Goal: Task Accomplishment & Management: Use online tool/utility

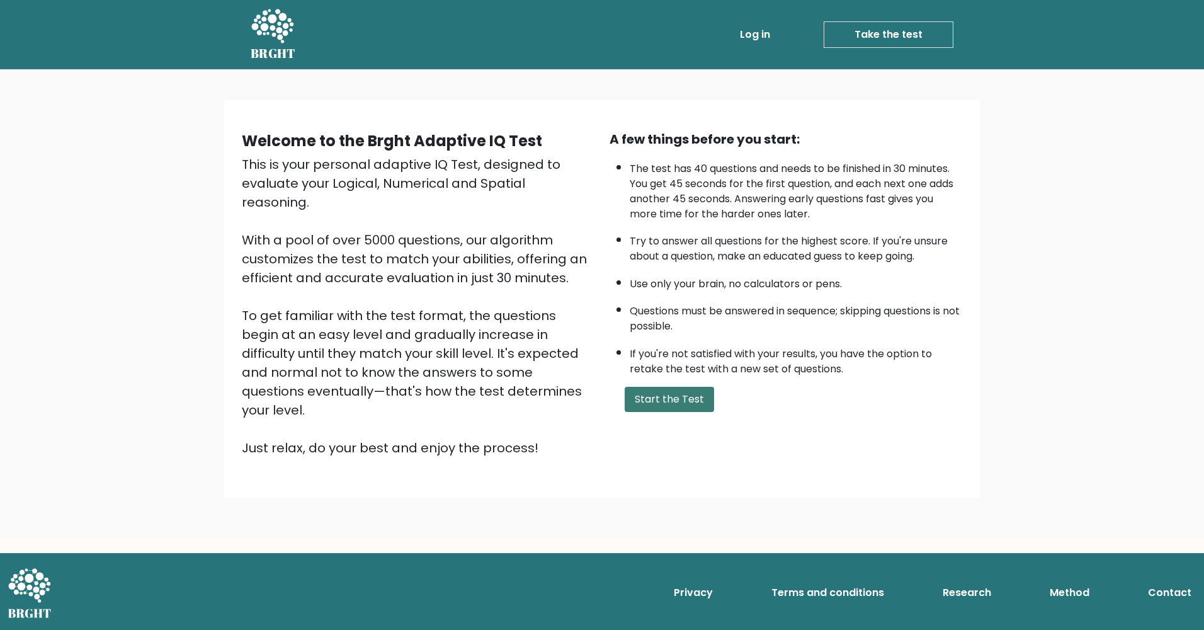
click at [679, 399] on button "Start the Test" at bounding box center [669, 399] width 89 height 25
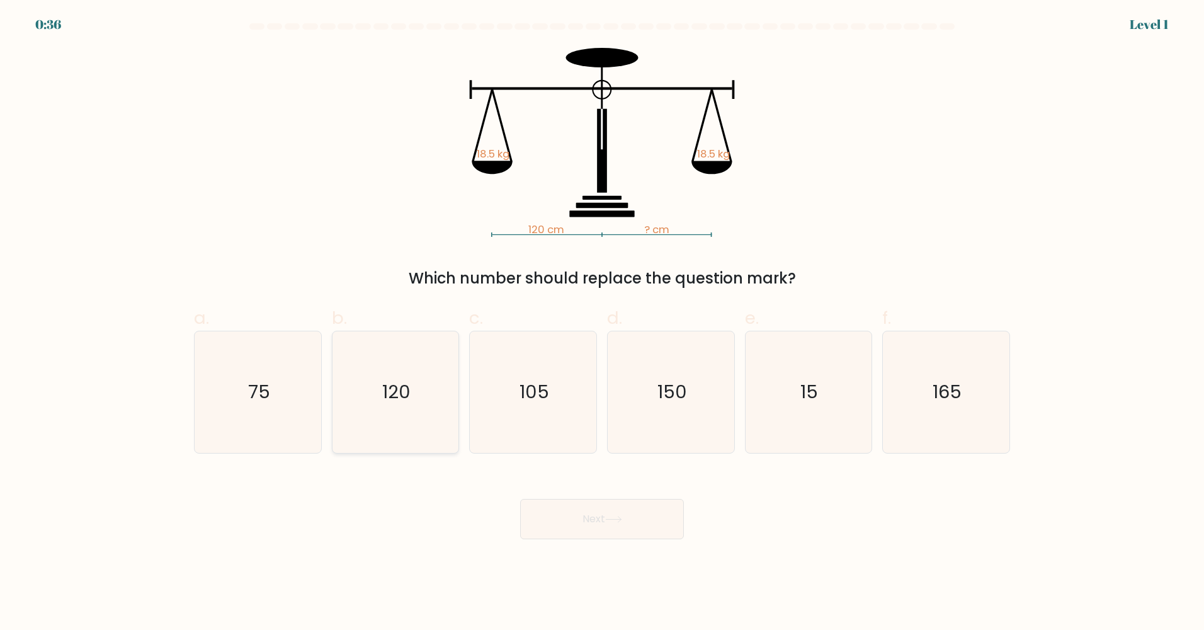
click at [404, 401] on text "120" at bounding box center [396, 392] width 28 height 25
click at [602, 323] on input "b. 120" at bounding box center [602, 319] width 1 height 8
radio input "true"
click at [562, 509] on button "Next" at bounding box center [602, 519] width 164 height 40
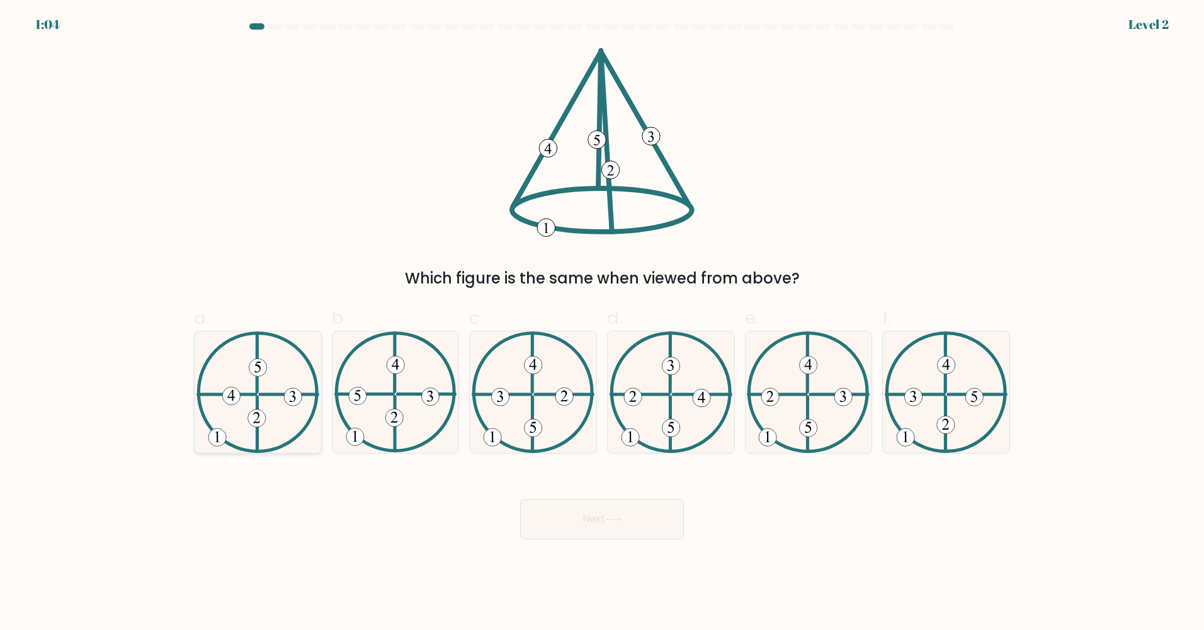
click at [234, 395] on 731 at bounding box center [231, 396] width 18 height 18
click at [602, 323] on input "a." at bounding box center [602, 319] width 1 height 8
radio input "true"
click at [538, 534] on button "Next" at bounding box center [602, 519] width 164 height 40
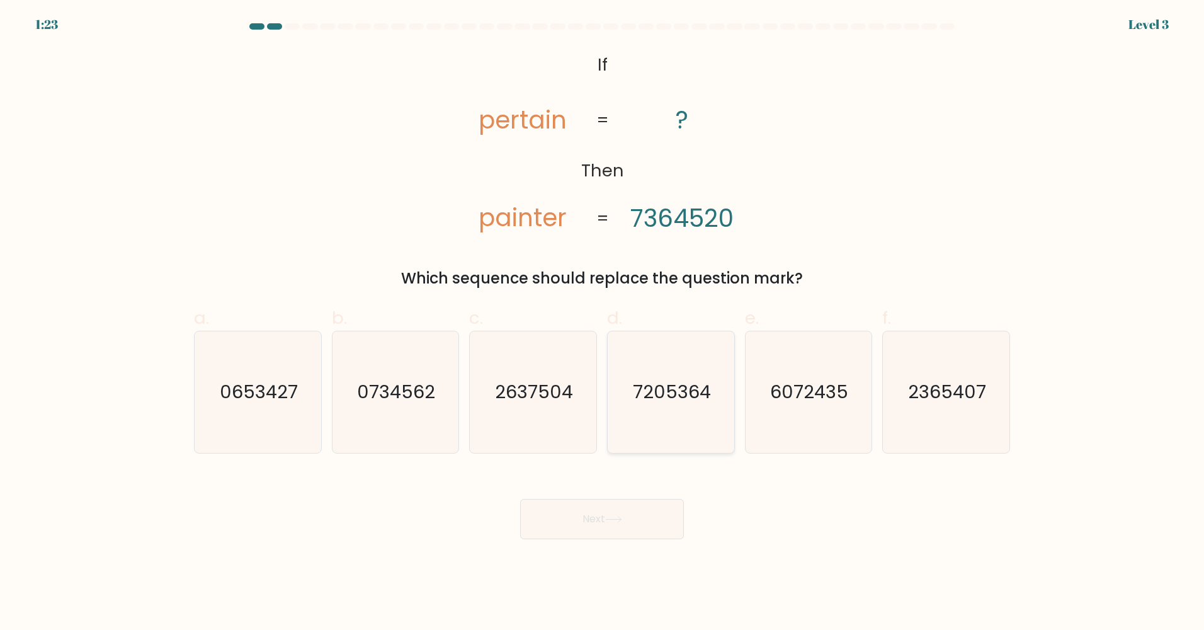
click at [686, 421] on icon "7205364" at bounding box center [671, 392] width 122 height 122
click at [603, 323] on input "d. 7205364" at bounding box center [602, 319] width 1 height 8
radio input "true"
click at [606, 522] on button "Next" at bounding box center [602, 519] width 164 height 40
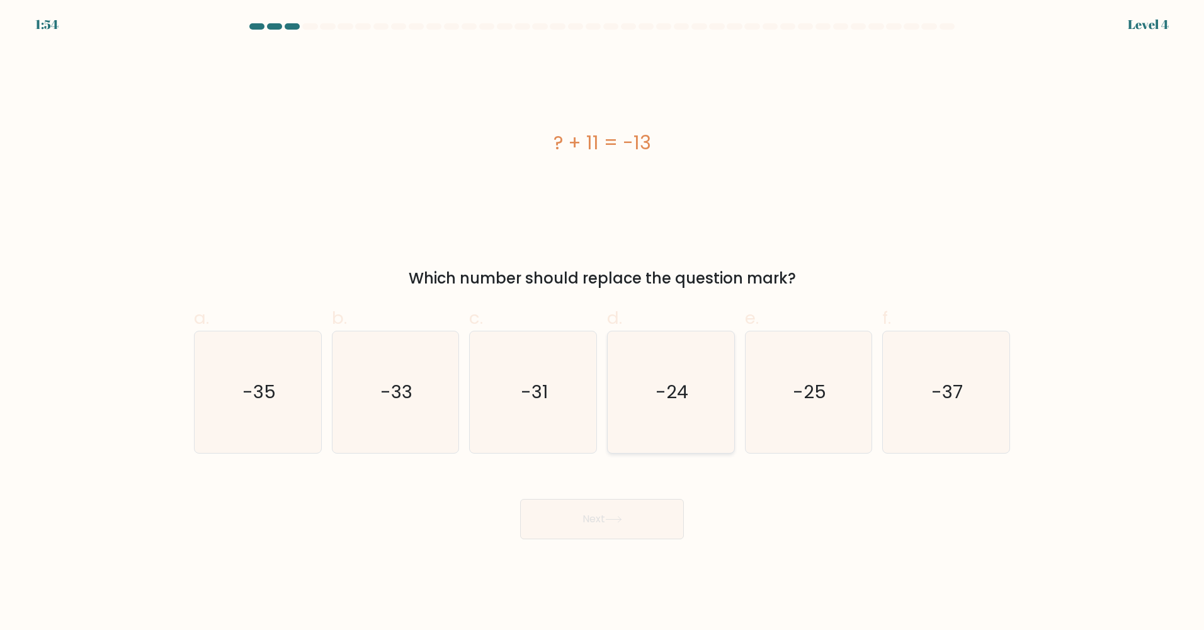
click at [690, 400] on icon "-24" at bounding box center [671, 392] width 122 height 122
click at [603, 323] on input "d. -24" at bounding box center [602, 319] width 1 height 8
radio input "true"
click at [648, 540] on body "1:49 Level 4 a." at bounding box center [602, 315] width 1204 height 630
click at [640, 508] on button "Next" at bounding box center [602, 519] width 164 height 40
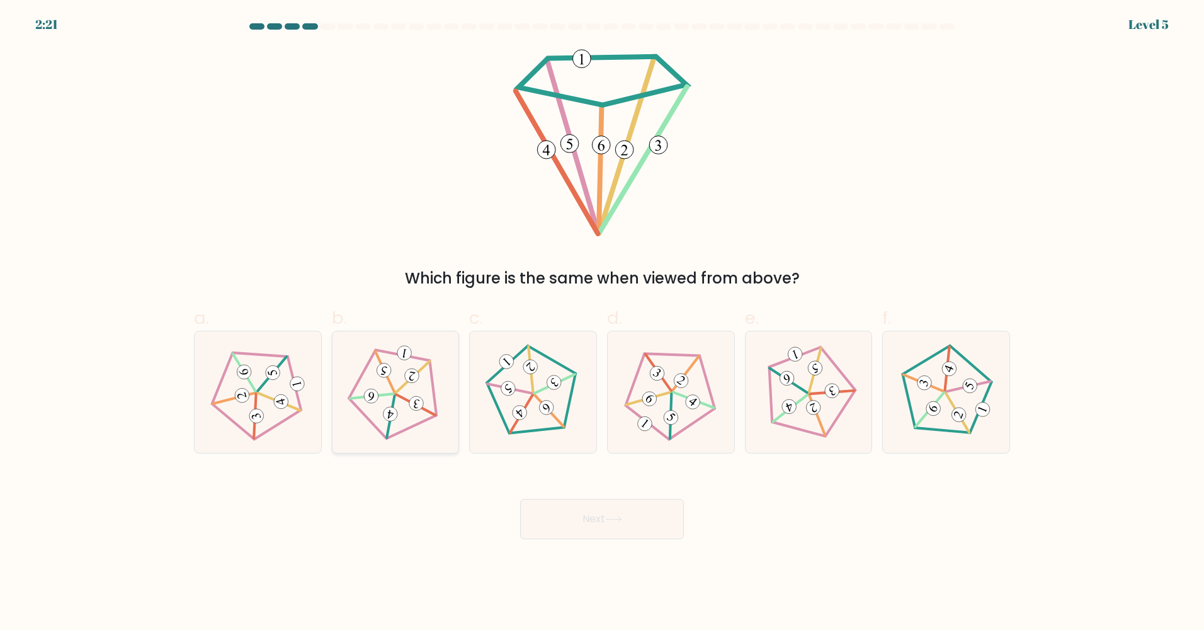
click at [395, 373] on icon at bounding box center [395, 392] width 97 height 97
click at [602, 323] on input "b." at bounding box center [602, 319] width 1 height 8
radio input "true"
click at [576, 531] on button "Next" at bounding box center [602, 519] width 164 height 40
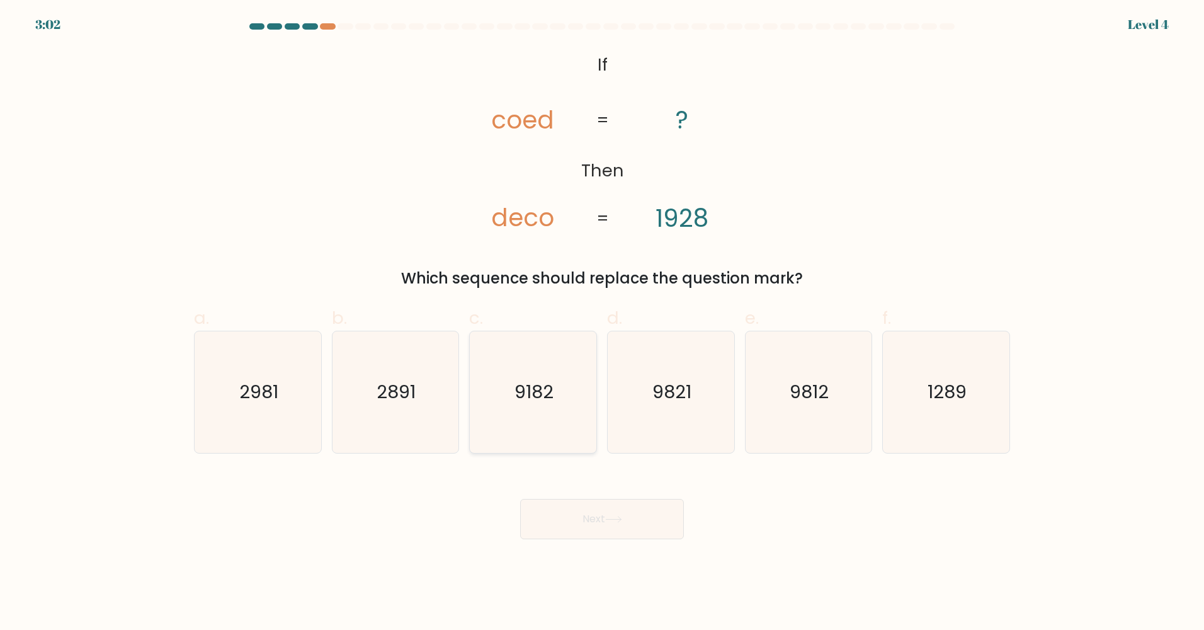
drag, startPoint x: 576, startPoint y: 531, endPoint x: 516, endPoint y: 445, distance: 105.0
click at [516, 445] on form "If ?" at bounding box center [602, 281] width 1204 height 516
